Goal: Transaction & Acquisition: Book appointment/travel/reservation

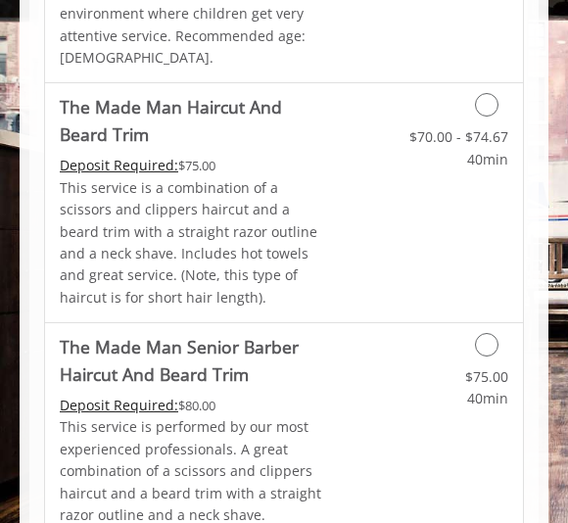
scroll to position [1747, 0]
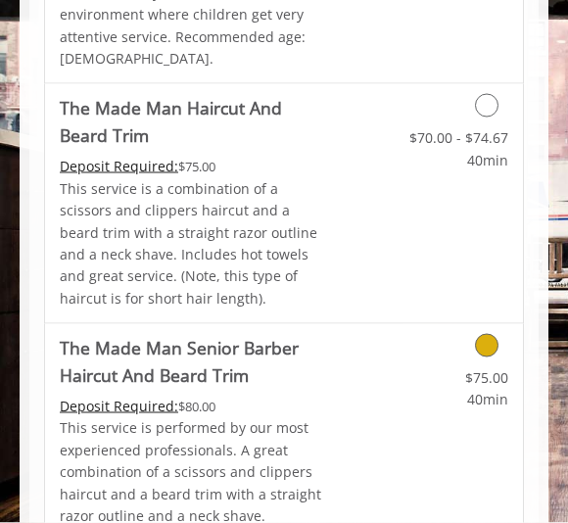
click at [491, 357] on link "$75.00 40min" at bounding box center [455, 384] width 105 height 54
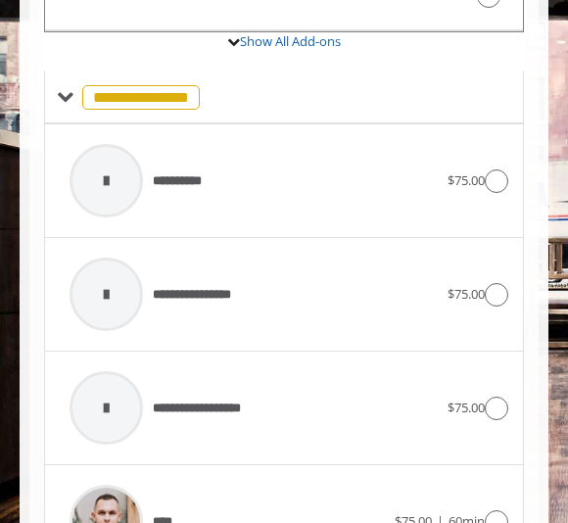
scroll to position [1057, 0]
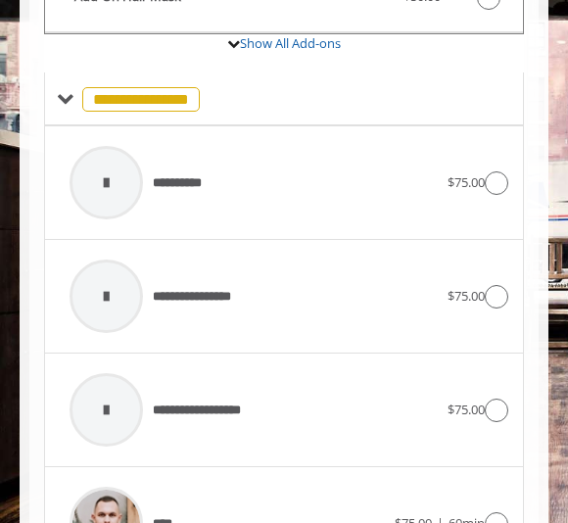
click at [495, 171] on icon at bounding box center [497, 183] width 24 height 24
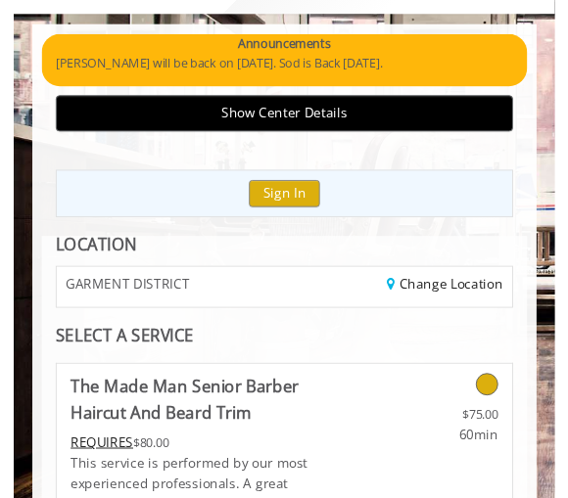
scroll to position [0, 0]
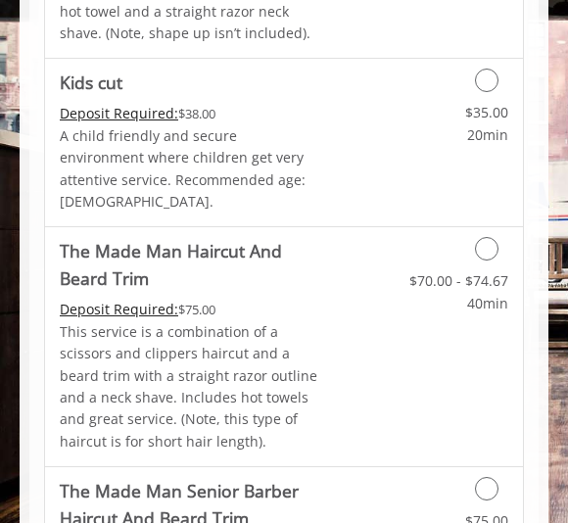
scroll to position [1600, 0]
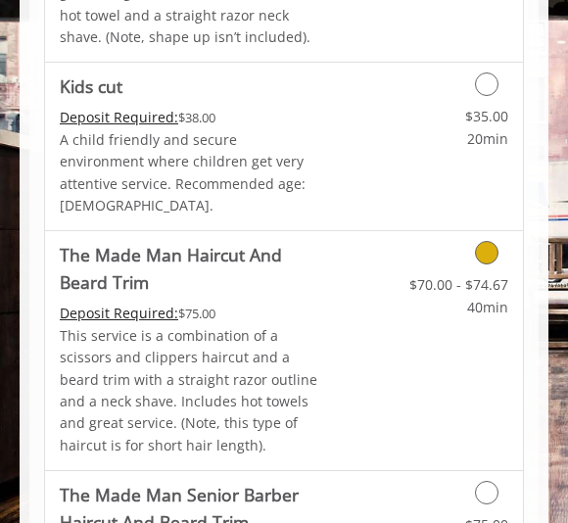
click at [503, 231] on div "Grooming services" at bounding box center [456, 247] width 134 height 33
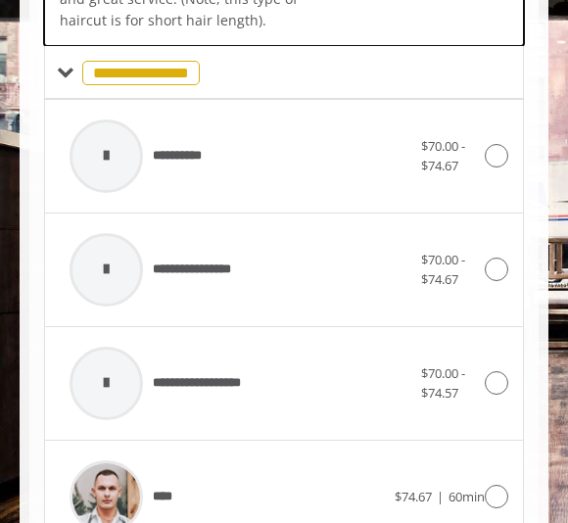
scroll to position [730, 0]
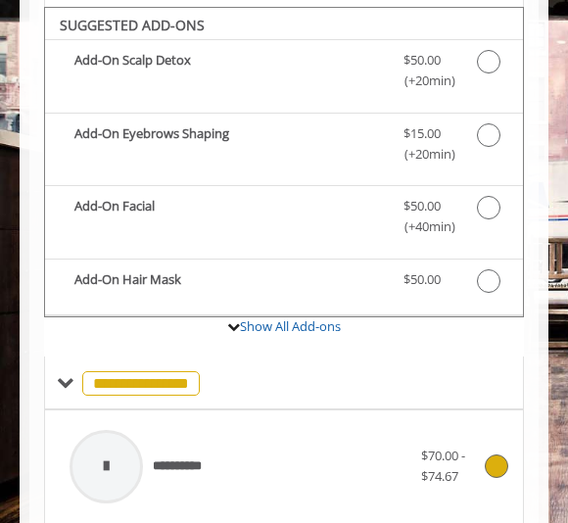
click at [150, 461] on div at bounding box center [106, 466] width 93 height 93
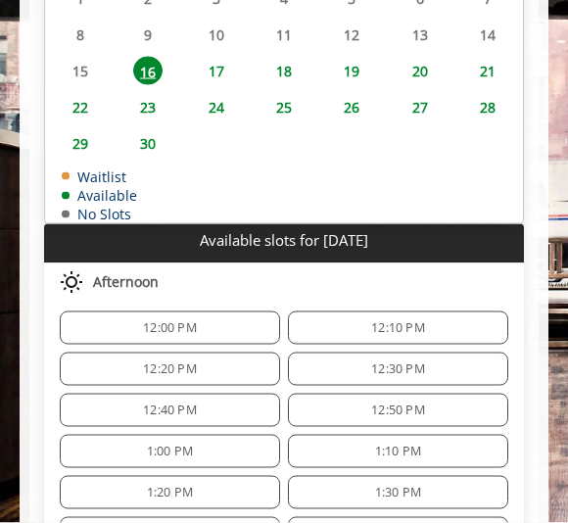
scroll to position [1311, 0]
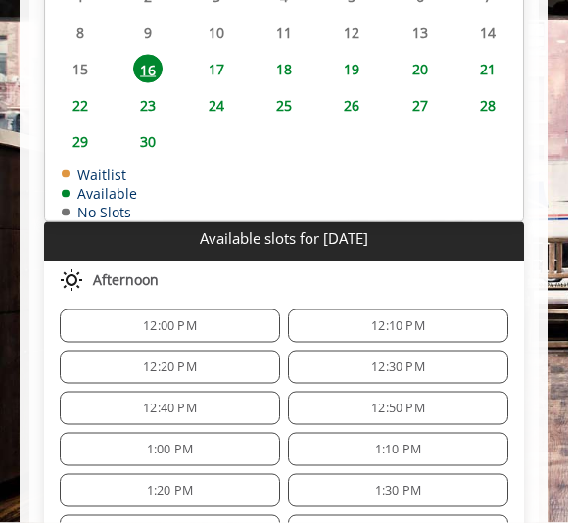
click at [220, 358] on div "12:20 PM" at bounding box center [170, 367] width 220 height 33
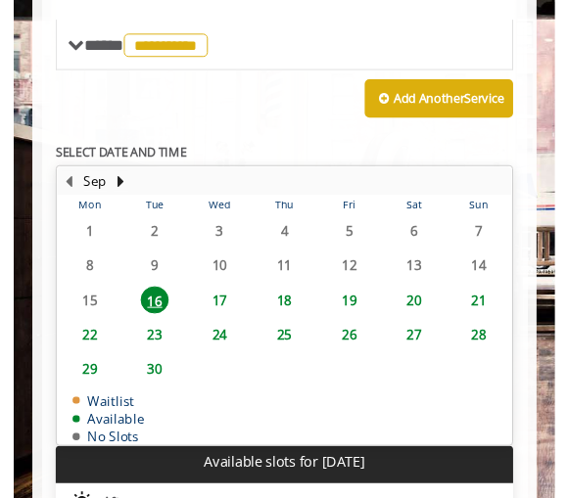
scroll to position [1063, 0]
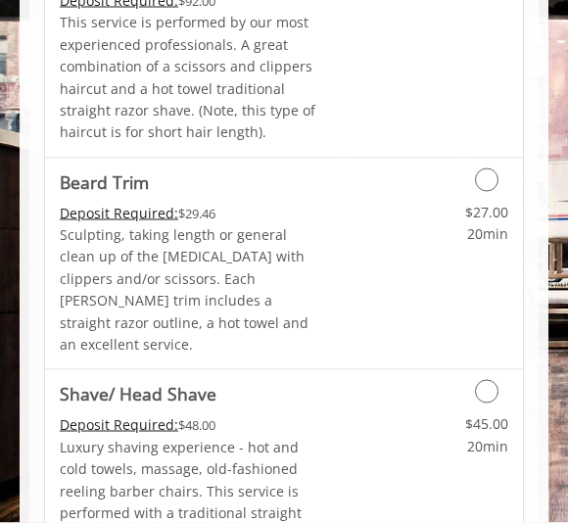
scroll to position [2664, 0]
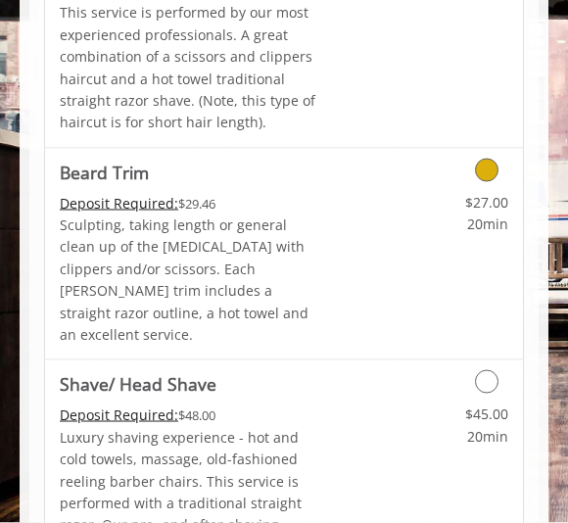
click at [496, 159] on icon "Grooming services" at bounding box center [487, 171] width 24 height 24
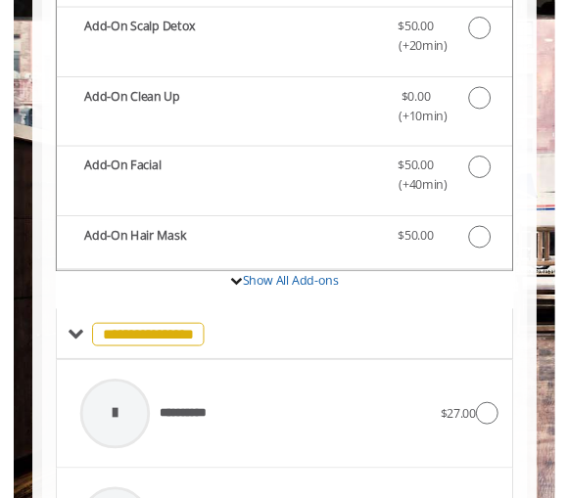
scroll to position [733, 0]
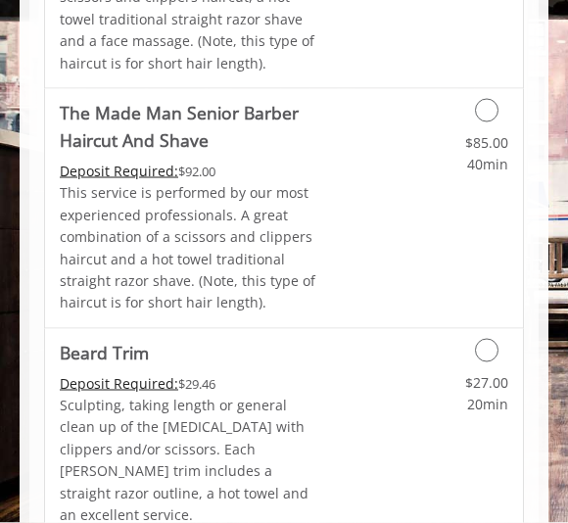
scroll to position [2484, 0]
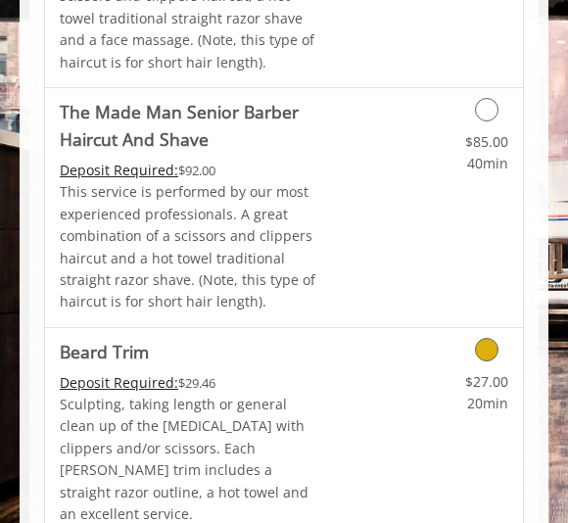
click at [486, 361] on link "$27.00 20min" at bounding box center [455, 388] width 105 height 54
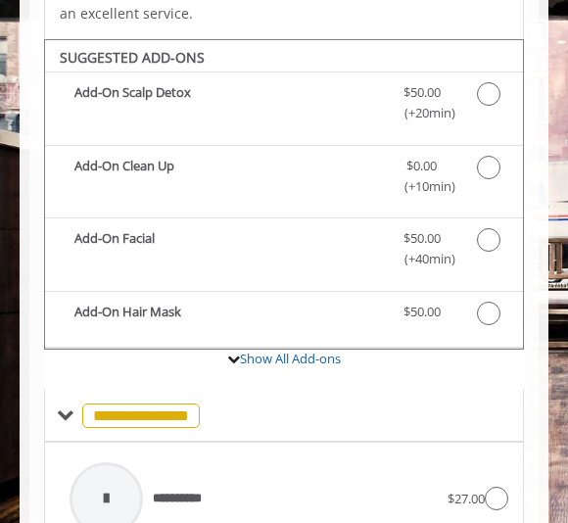
scroll to position [681, 0]
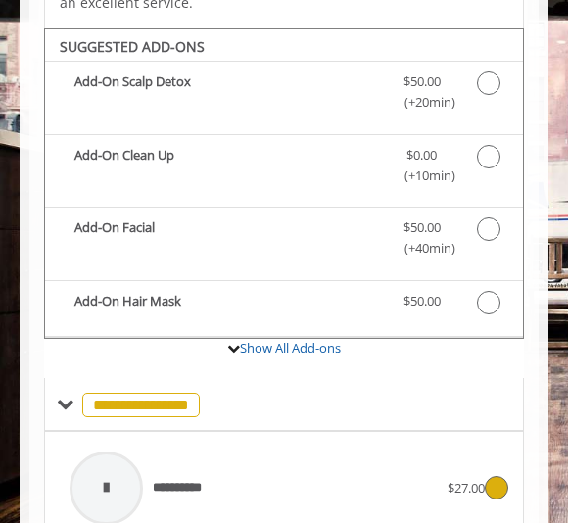
click at [224, 464] on div "**********" at bounding box center [254, 488] width 388 height 93
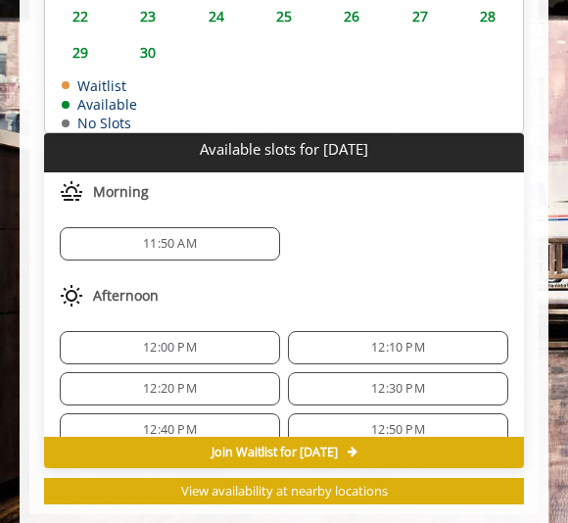
scroll to position [1374, 0]
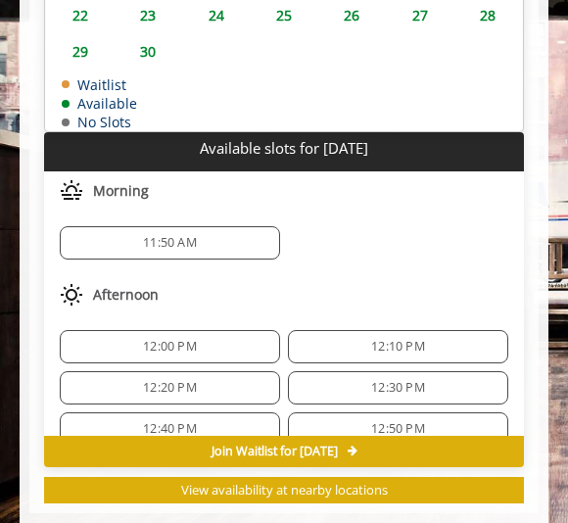
click at [214, 380] on span "12:20 PM" at bounding box center [170, 388] width 203 height 16
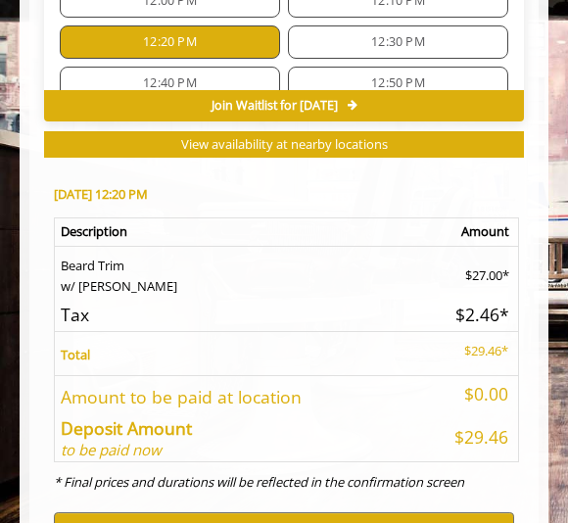
scroll to position [1789, 0]
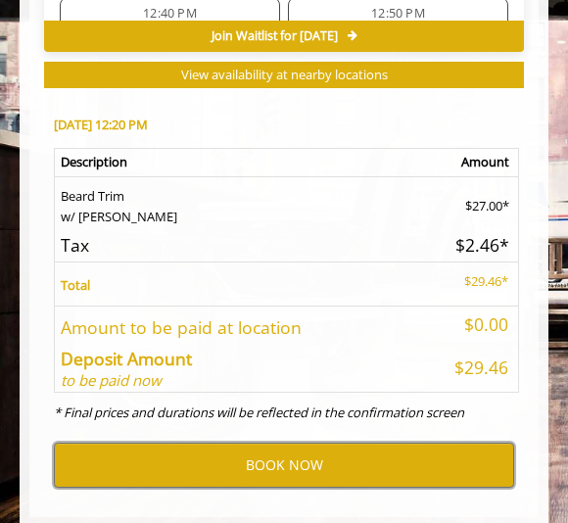
click at [310, 443] on button "BOOK NOW" at bounding box center [284, 465] width 460 height 45
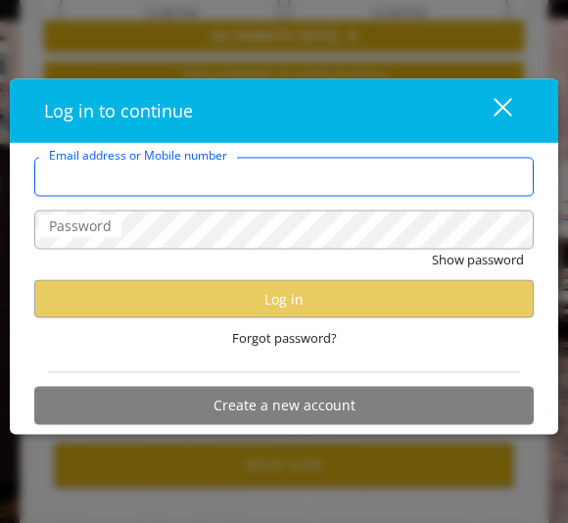
type input "**********"
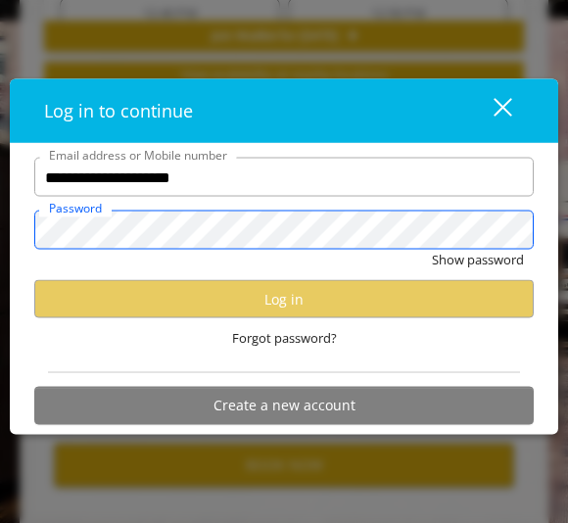
scroll to position [0, 0]
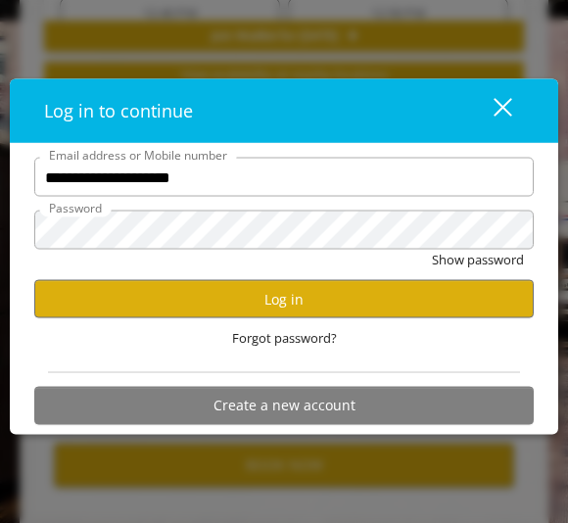
click at [347, 292] on button "Log in" at bounding box center [283, 299] width 499 height 38
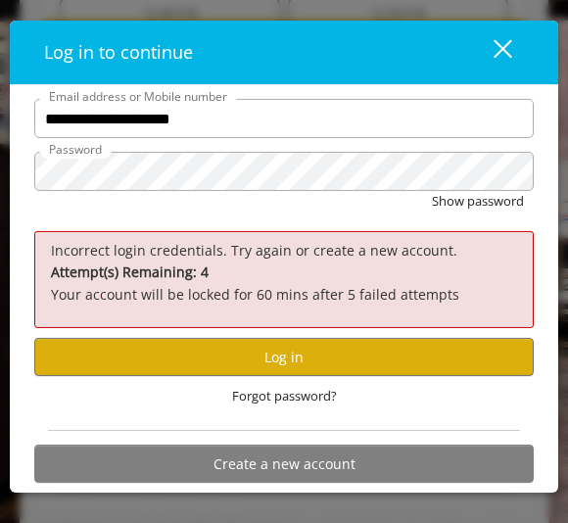
click at [320, 468] on button "Create a new account" at bounding box center [283, 464] width 499 height 38
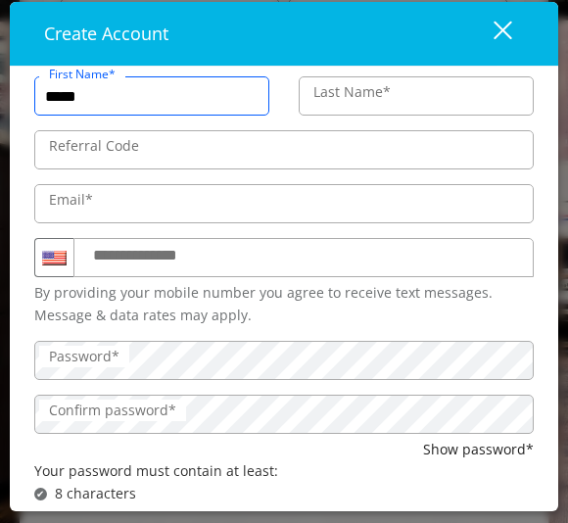
type input "******"
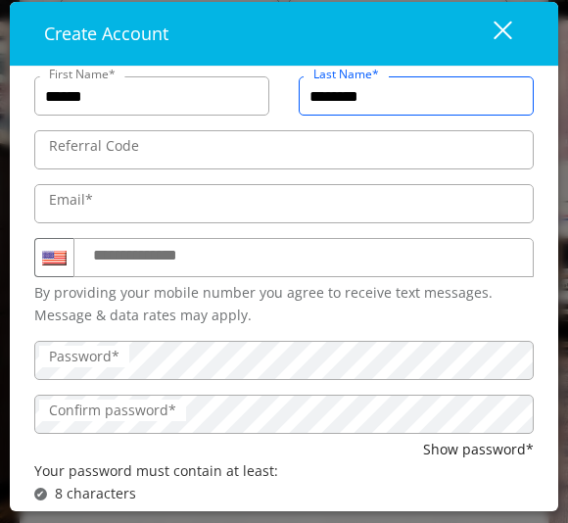
type input "*********"
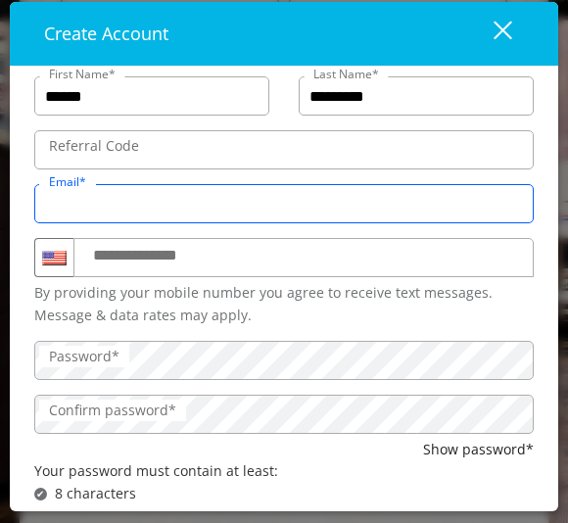
click at [369, 189] on input "Email*" at bounding box center [283, 203] width 499 height 39
type input "**********"
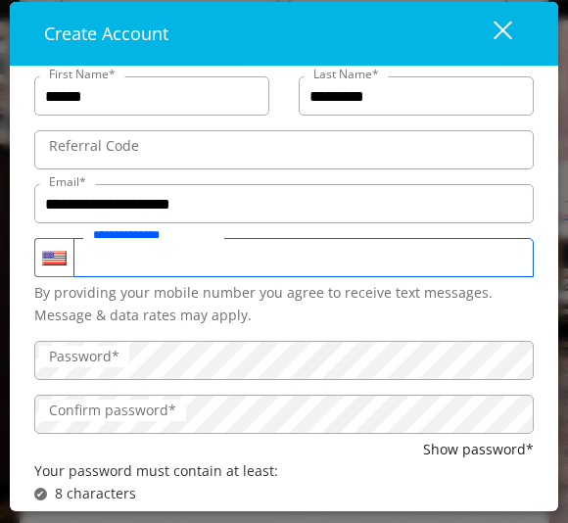
click at [416, 248] on input "**********" at bounding box center [303, 257] width 460 height 39
type input "**********"
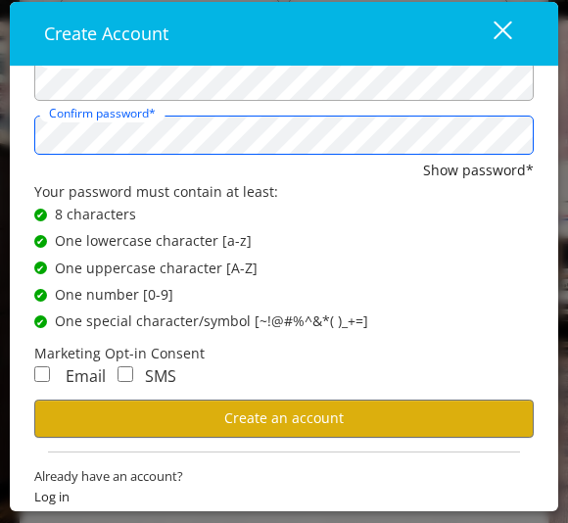
scroll to position [278, 0]
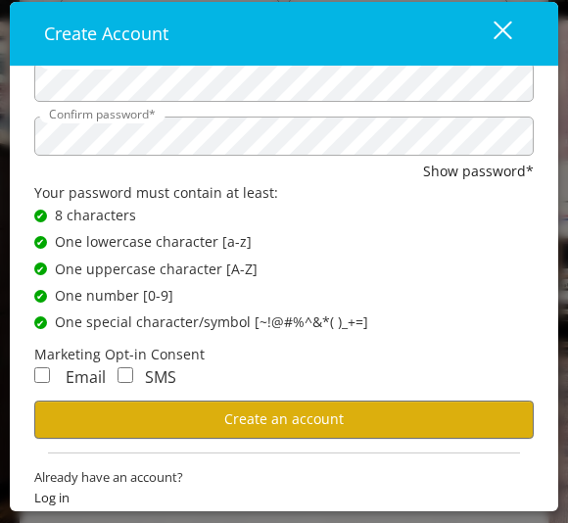
click at [36, 390] on div "Email SMS" at bounding box center [283, 382] width 499 height 35
click at [318, 426] on button "Create an account" at bounding box center [283, 420] width 499 height 38
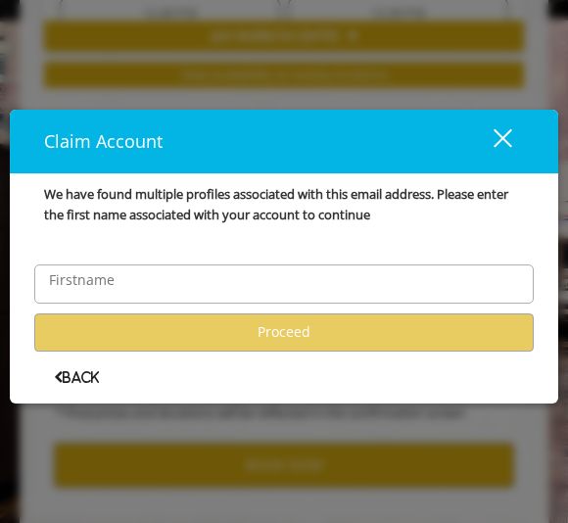
scroll to position [0, 0]
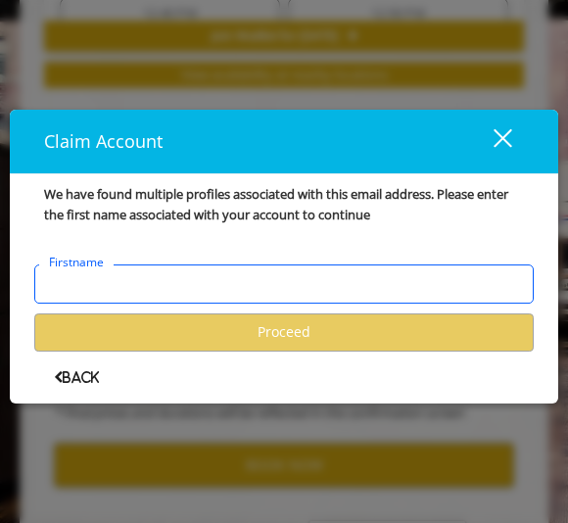
click at [310, 285] on input "Firstname" at bounding box center [283, 283] width 499 height 39
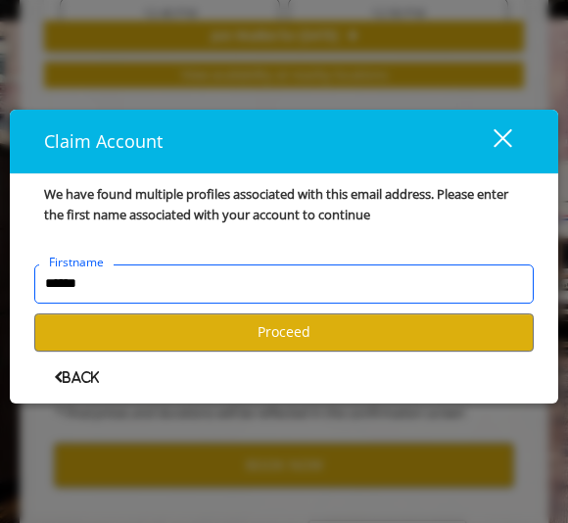
type input "******"
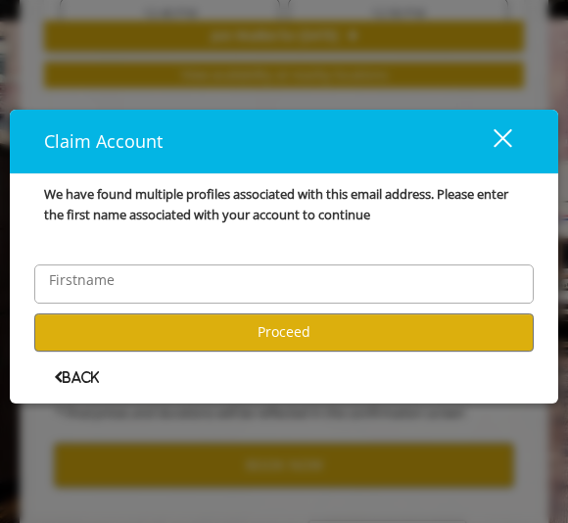
click at [337, 336] on button "Proceed" at bounding box center [283, 332] width 499 height 38
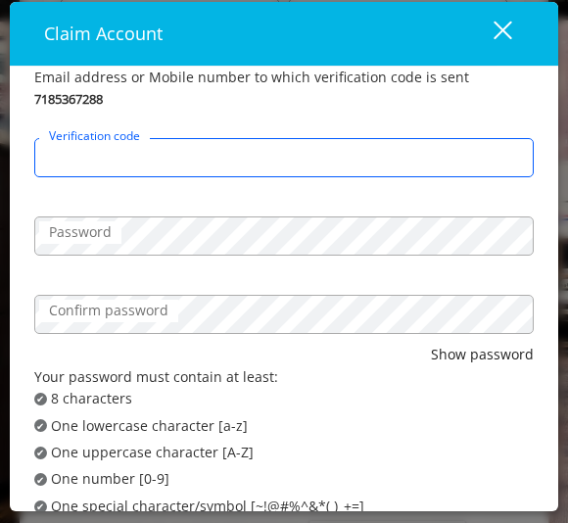
click at [378, 151] on input "Verification code" at bounding box center [283, 157] width 499 height 39
type input "******"
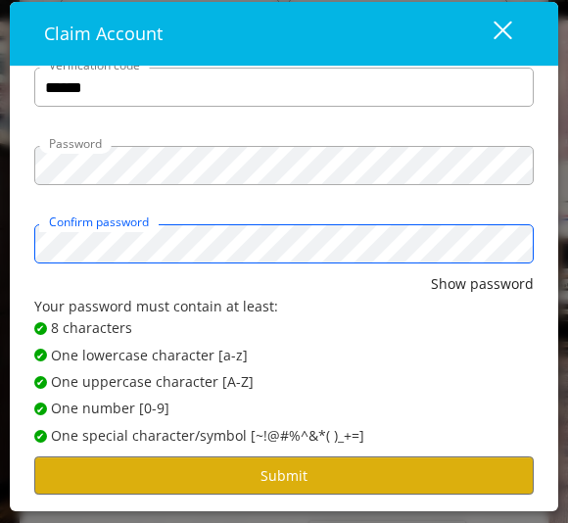
scroll to position [70, 0]
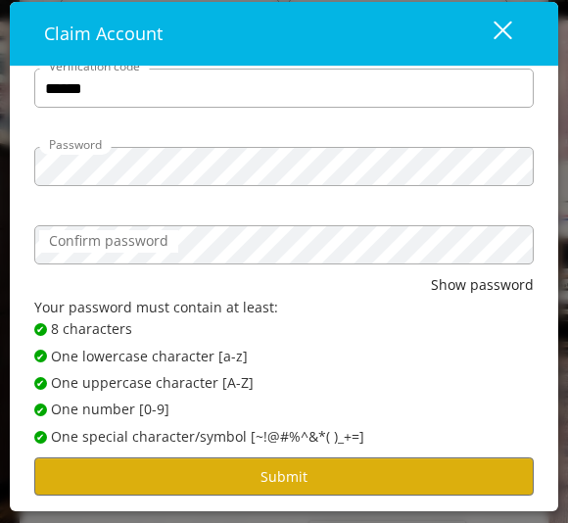
click at [322, 485] on button "Submit" at bounding box center [283, 476] width 499 height 38
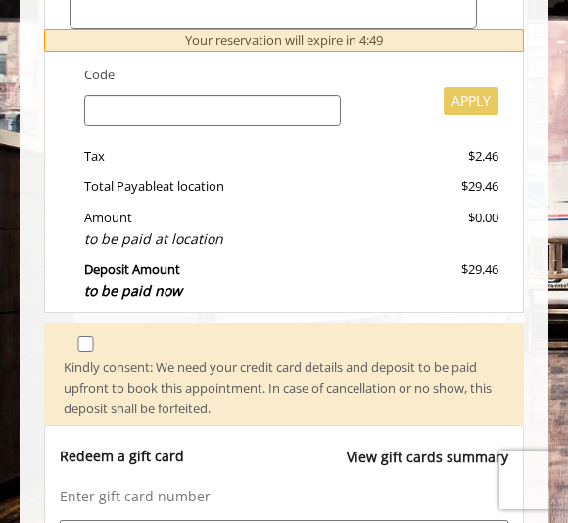
scroll to position [887, 0]
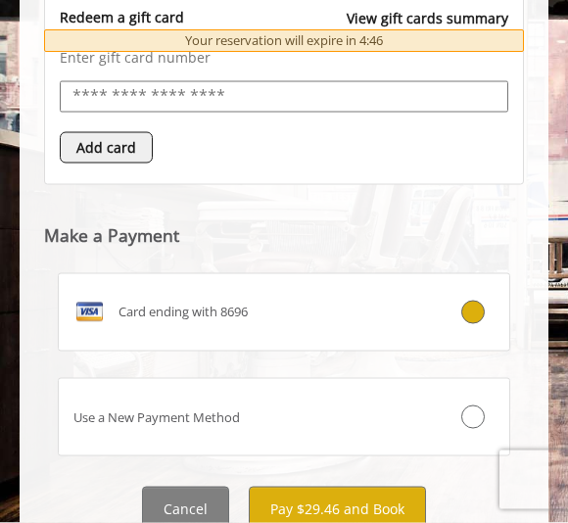
scroll to position [1179, 0]
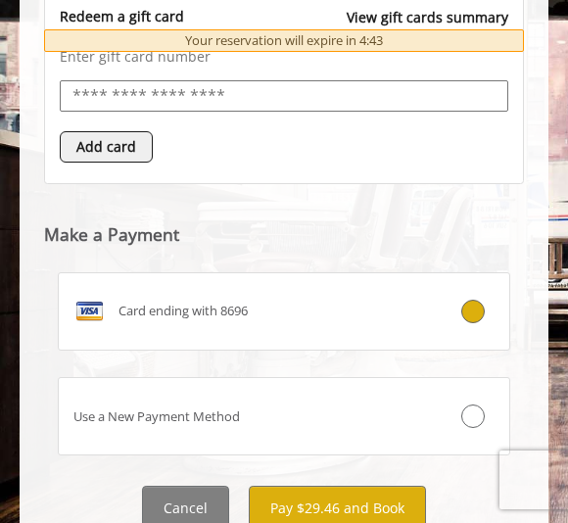
click at [335, 493] on button "Pay $29.46 and Book" at bounding box center [337, 508] width 177 height 44
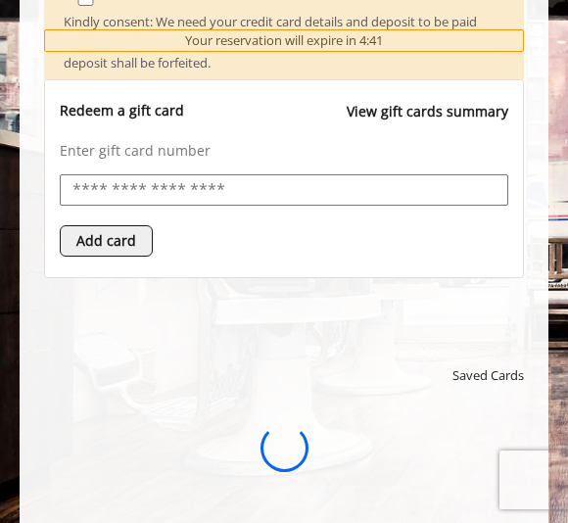
scroll to position [0, 0]
